Goal: Task Accomplishment & Management: Complete application form

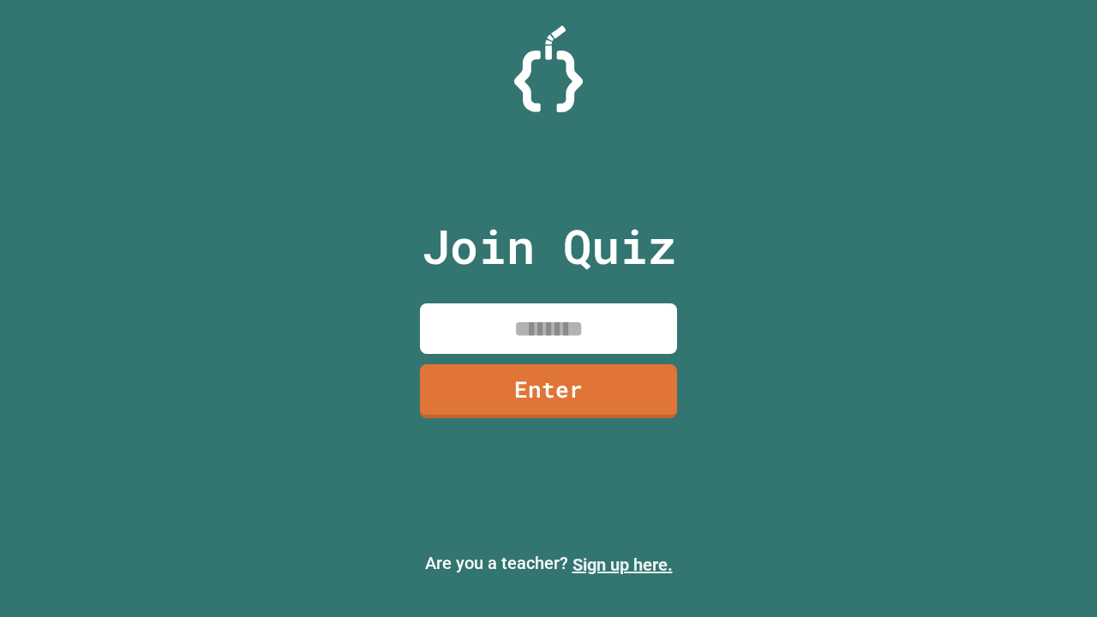
click at [622, 565] on link "Sign up here." at bounding box center [622, 564] width 100 height 21
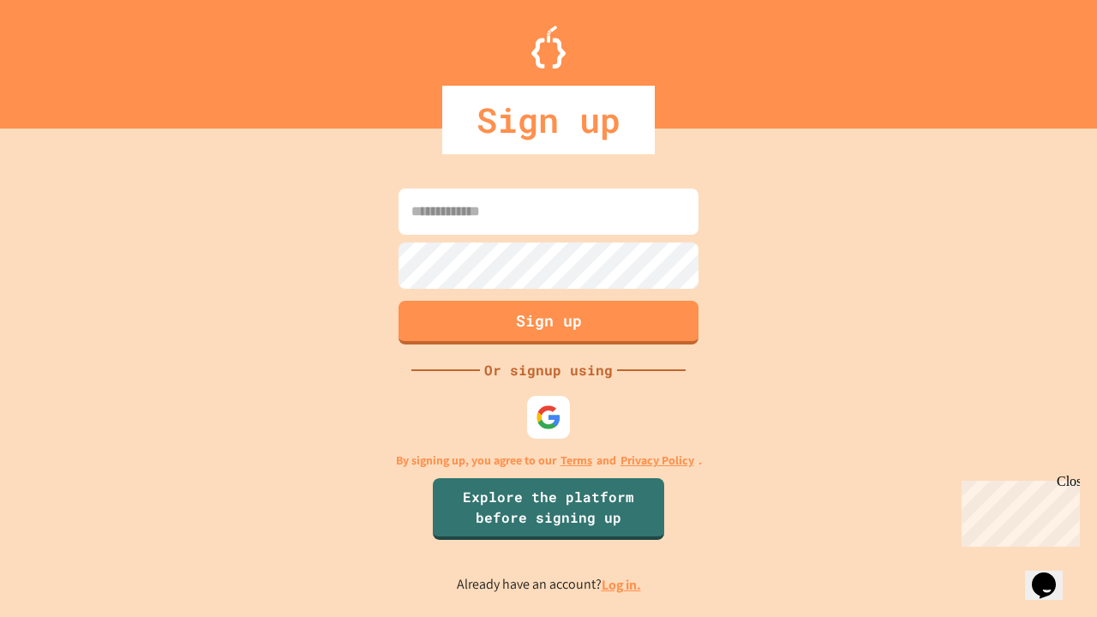
click at [622, 584] on link "Log in." at bounding box center [620, 585] width 39 height 18
